Goal: Task Accomplishment & Management: Manage account settings

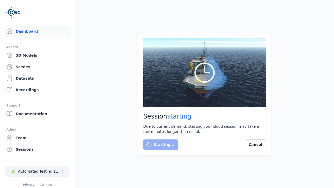
click at [38, 171] on div "Automated Testing 1 - Playwright" at bounding box center [39, 170] width 42 height 5
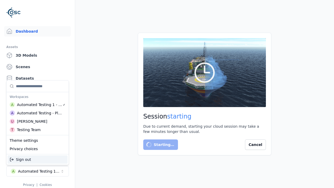
click at [36, 113] on div "Automated Testing - Playwright" at bounding box center [39, 112] width 45 height 5
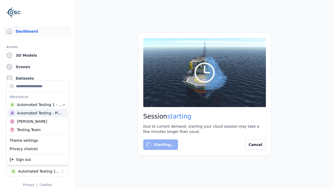
scroll to position [0, 1]
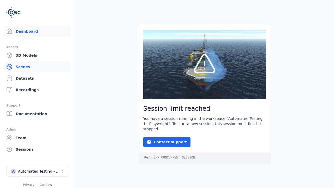
click at [37, 67] on link "Scenes" at bounding box center [37, 67] width 66 height 10
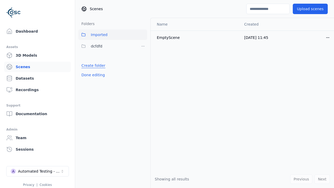
click at [93, 65] on link "Create folder" at bounding box center [93, 65] width 24 height 5
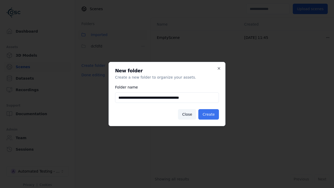
type input "**********"
click at [208, 114] on button "Create" at bounding box center [208, 114] width 21 height 10
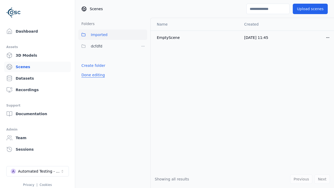
click at [93, 79] on button "Done editing" at bounding box center [93, 74] width 30 height 9
click at [88, 77] on button "Done editing" at bounding box center [93, 74] width 30 height 9
click at [143, 58] on html "Dashboard Assets 3D Models Scenes Datasets Recordings Support Documentation Adm…" at bounding box center [167, 94] width 334 height 188
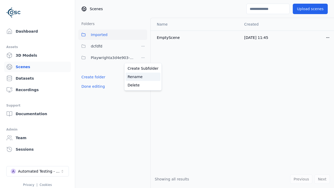
click at [143, 77] on div "Rename" at bounding box center [142, 76] width 35 height 8
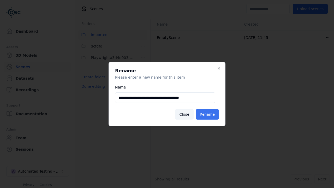
click at [165, 97] on input "**********" at bounding box center [165, 97] width 100 height 10
type input "**********"
click at [207, 114] on button "Rename" at bounding box center [206, 114] width 23 height 10
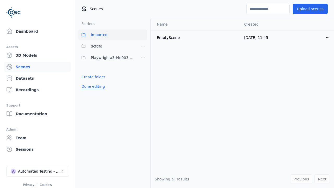
click at [93, 86] on button "Done editing" at bounding box center [93, 86] width 30 height 9
click at [88, 82] on button "Done editing" at bounding box center [93, 86] width 30 height 9
click at [143, 58] on html "Dashboard Assets 3D Models Scenes Datasets Recordings Support Documentation Adm…" at bounding box center [167, 94] width 334 height 188
click at [143, 85] on div "Delete" at bounding box center [142, 85] width 35 height 8
